Goal: Information Seeking & Learning: Learn about a topic

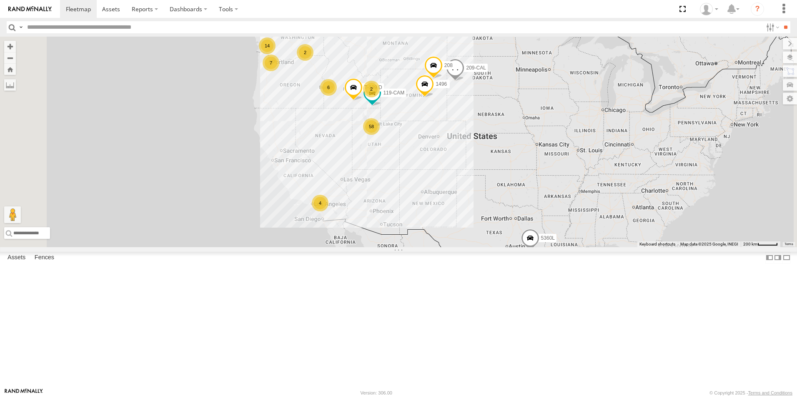
click at [313, 61] on div "2" at bounding box center [305, 52] width 17 height 17
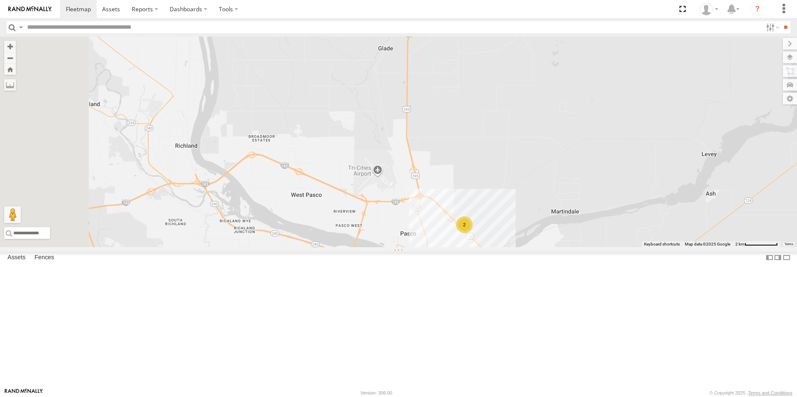
drag, startPoint x: 294, startPoint y: 256, endPoint x: 520, endPoint y: 294, distance: 229.4
click at [520, 247] on div "5360L 208 119-CAM 1496 307W 209-CAL T-199 D 2" at bounding box center [398, 142] width 797 height 211
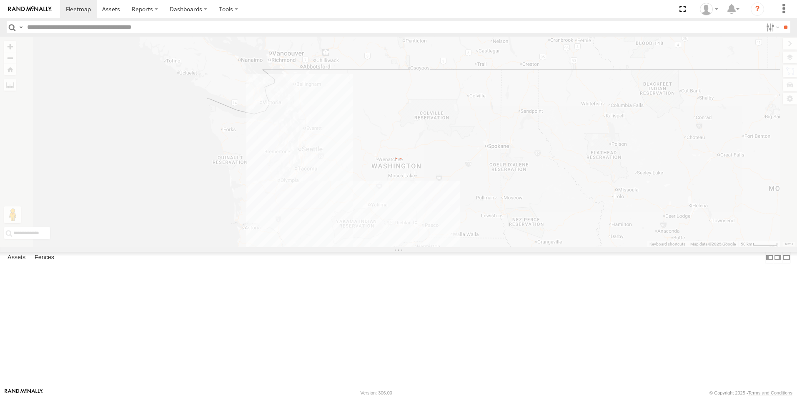
click at [377, 247] on div "To navigate the map with touch gestures double-tap and hold your finger on the …" at bounding box center [398, 142] width 797 height 211
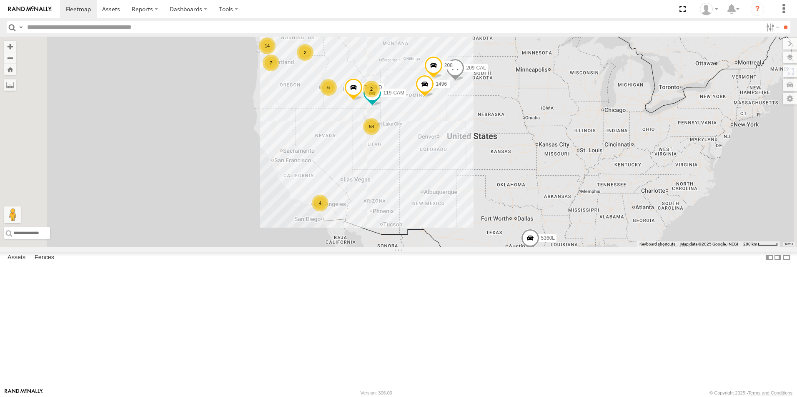
click at [279, 71] on div "7" at bounding box center [270, 63] width 17 height 17
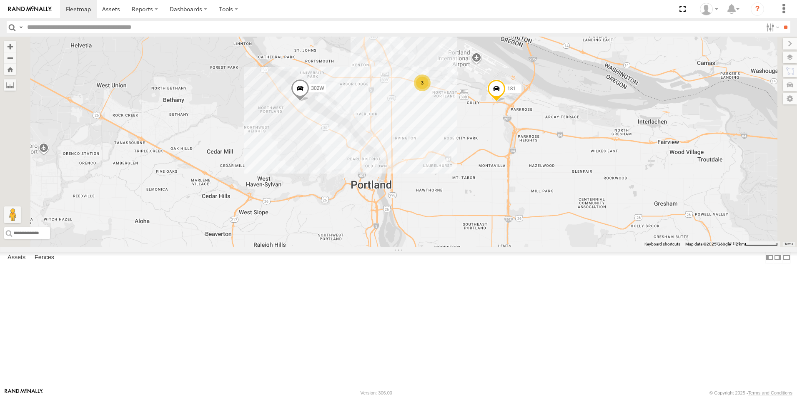
click at [530, 165] on div "307W 5360L 208 119-CAM 1496 209-CAL T-199 D 8220-CAL 3 302W 145 181" at bounding box center [398, 142] width 797 height 211
click at [430, 91] on div "3" at bounding box center [422, 83] width 17 height 17
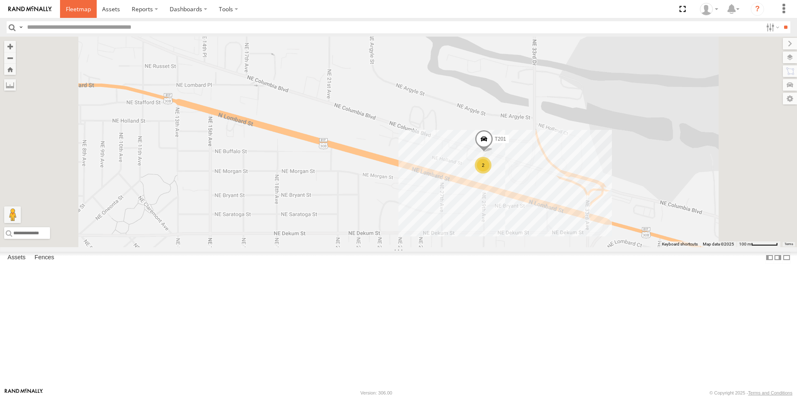
click at [82, 7] on span at bounding box center [78, 9] width 25 height 8
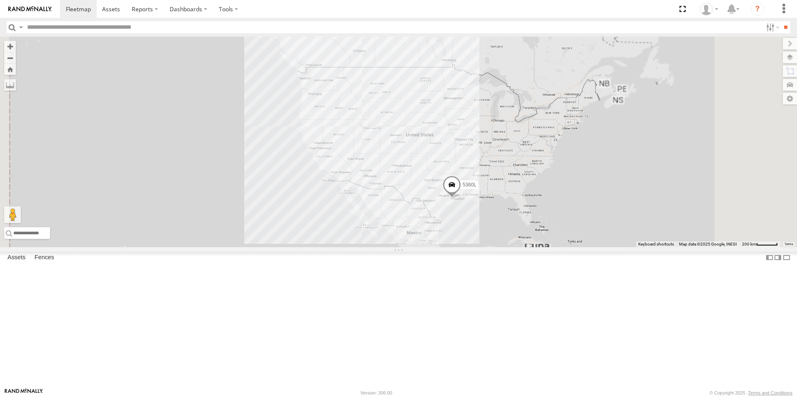
click at [33, 23] on input "text" at bounding box center [393, 27] width 738 height 12
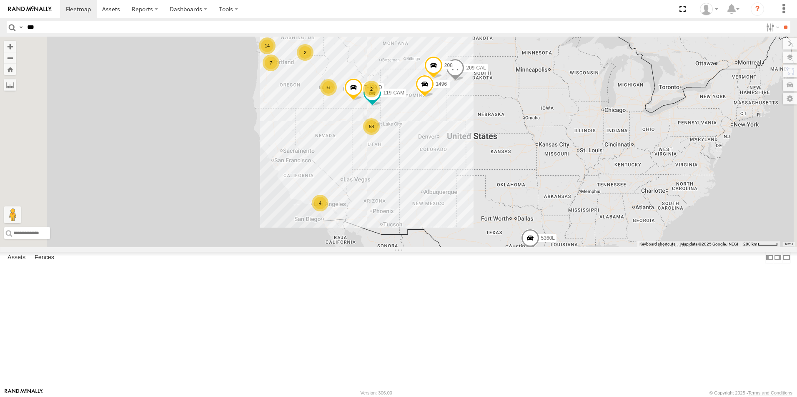
type input "***"
click at [780, 21] on input "**" at bounding box center [785, 27] width 10 height 12
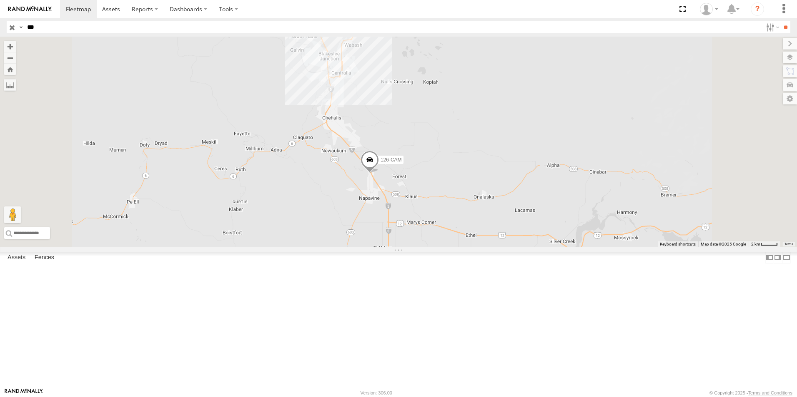
click at [9, 29] on input "button" at bounding box center [12, 27] width 11 height 12
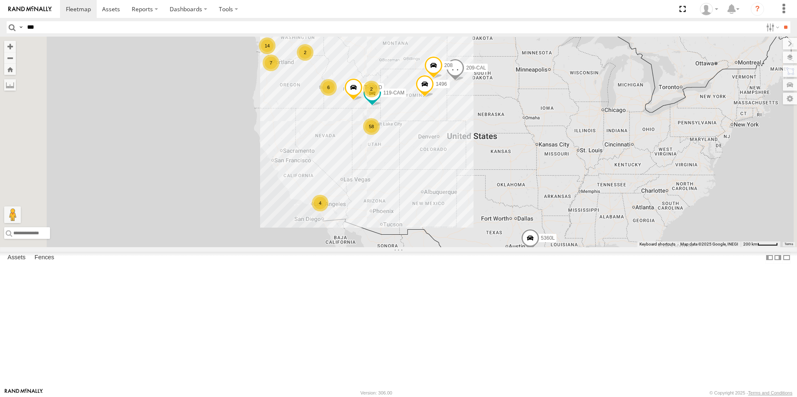
click at [35, 28] on input "***" at bounding box center [393, 27] width 738 height 12
type input "***"
click at [780, 21] on input "**" at bounding box center [785, 27] width 10 height 12
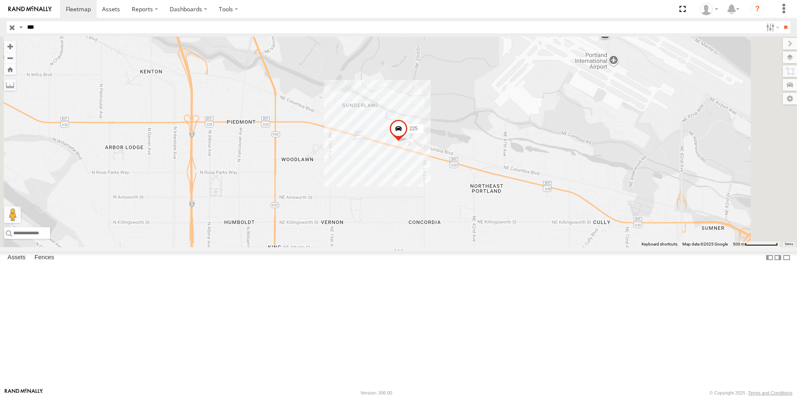
drag, startPoint x: 10, startPoint y: 25, endPoint x: 21, endPoint y: 28, distance: 11.2
click at [10, 25] on input "button" at bounding box center [12, 27] width 11 height 12
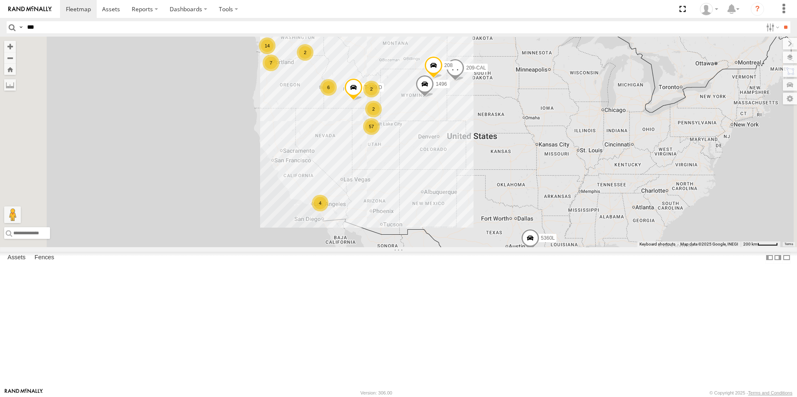
click at [279, 71] on div "7" at bounding box center [270, 63] width 17 height 17
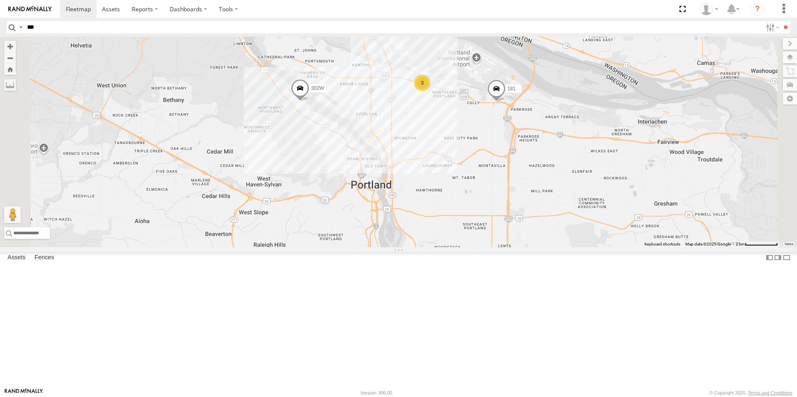
click at [405, 173] on div "5360L 208 1496 307W 209-CAL T-199 D 8220-CAL 3 302W 145 181" at bounding box center [398, 142] width 797 height 211
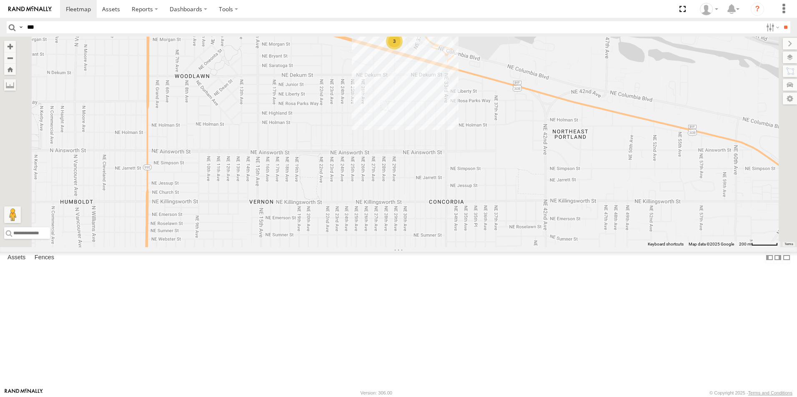
click at [402, 50] on div "3" at bounding box center [394, 41] width 17 height 17
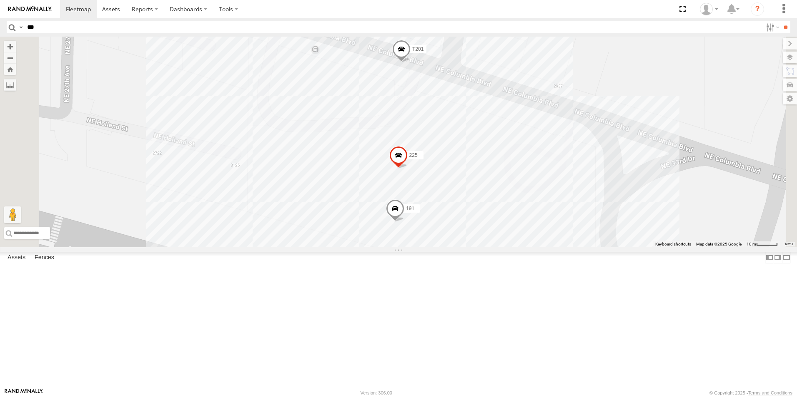
click at [560, 217] on div "5360L 208 1496 307W 209-CAL T-199 D 8220-CAL 302W 145 181 145 All Assets Wilcox…" at bounding box center [398, 142] width 797 height 211
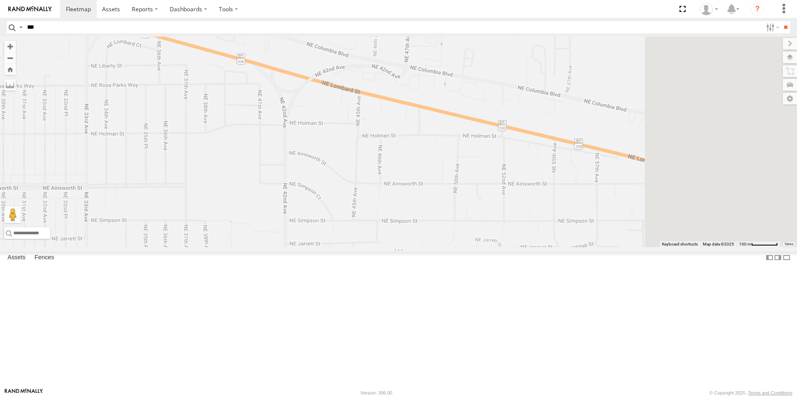
drag, startPoint x: 590, startPoint y: 298, endPoint x: 194, endPoint y: 60, distance: 462.2
click at [194, 60] on main "To navigate the map with touch gestures double-tap and hold your finger on the …" at bounding box center [398, 213] width 797 height 352
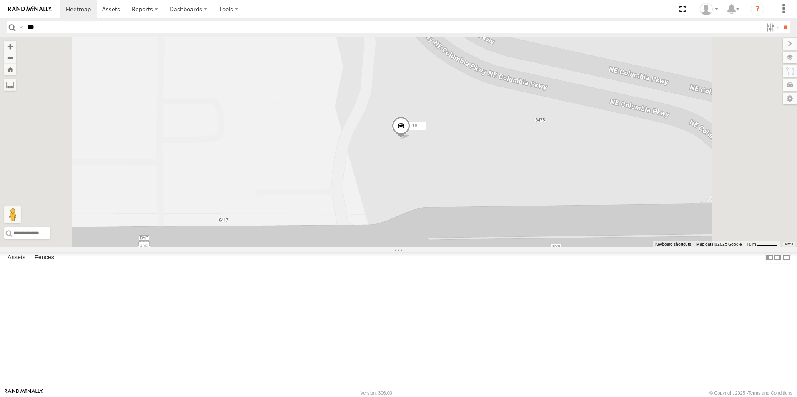
drag, startPoint x: 640, startPoint y: 125, endPoint x: 630, endPoint y: 237, distance: 112.1
click at [630, 237] on div "5360L 208 1496 307W 209-CAL T-199 D 8220-CAL 302W 145 181 Tarr 2" at bounding box center [398, 142] width 797 height 211
click at [793, 58] on label at bounding box center [781, 58] width 30 height 12
click at [0, 0] on label at bounding box center [0, 0] width 0 height 0
click at [0, 0] on span "Satellite" at bounding box center [0, 0] width 0 height 0
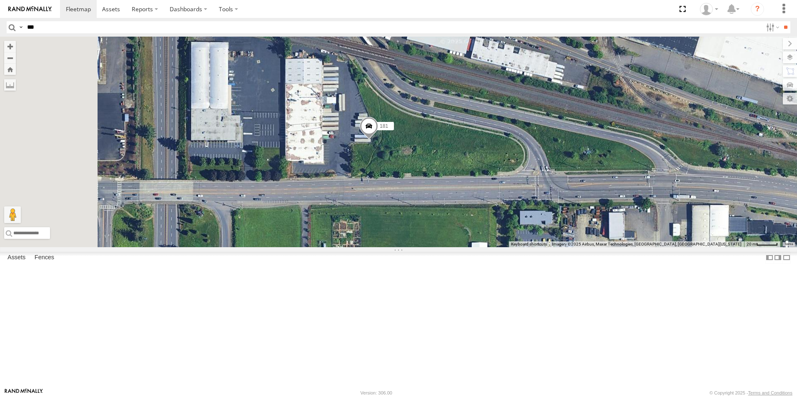
drag, startPoint x: 393, startPoint y: 197, endPoint x: 415, endPoint y: 199, distance: 22.1
click at [415, 199] on div "5360L 208 1496 307W 209-CAL T-199 D 8220-CAL 302W 145 181 Tarr 2" at bounding box center [398, 142] width 797 height 211
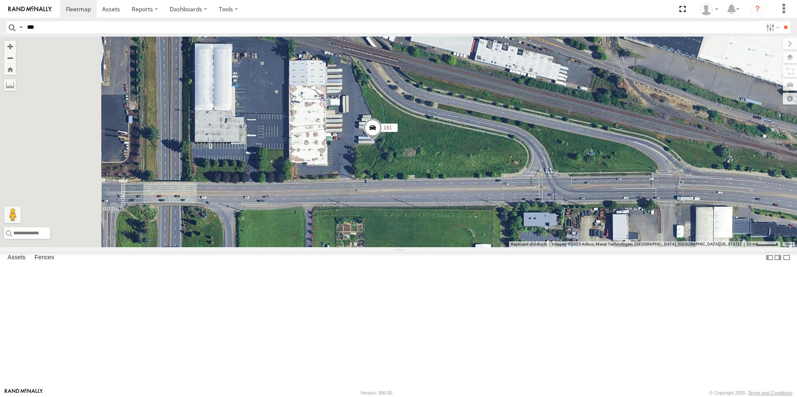
click at [0, 0] on span "Satellite + Roadmap" at bounding box center [0, 0] width 0 height 0
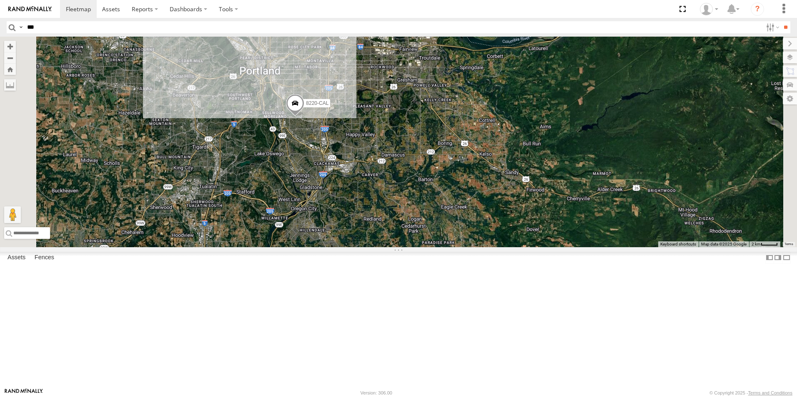
drag, startPoint x: 378, startPoint y: 270, endPoint x: 417, endPoint y: 184, distance: 94.9
click at [417, 184] on div "5360L 208 1496 307W 209-CAL T-199 D 8220-CAL 302W 145 181 3 Tarr 2" at bounding box center [398, 142] width 797 height 211
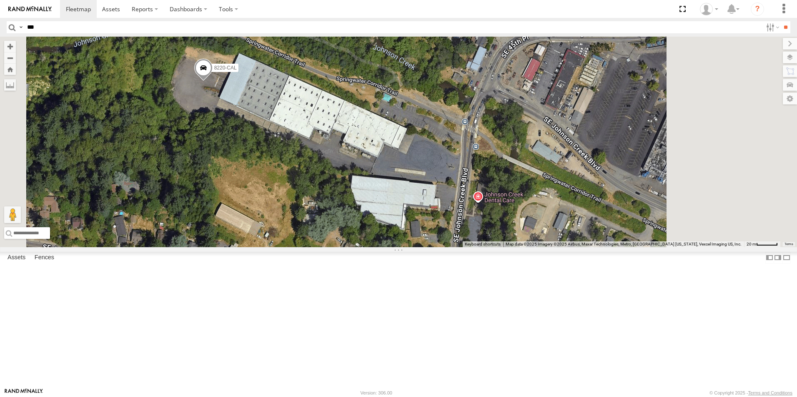
drag, startPoint x: 550, startPoint y: 257, endPoint x: 495, endPoint y: 212, distance: 70.4
click at [495, 212] on div "5360L 208 1496 307W 209-CAL T-199 D 8220-CAL 302W 145 181 Tarr 2" at bounding box center [398, 142] width 797 height 211
